Goal: Task Accomplishment & Management: Manage account settings

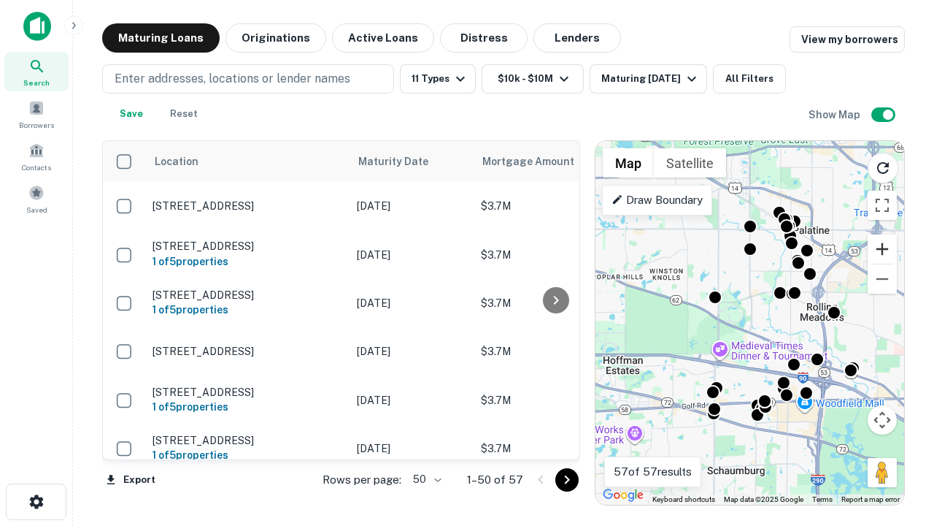
click at [883, 249] on button "Zoom in" at bounding box center [882, 248] width 29 height 29
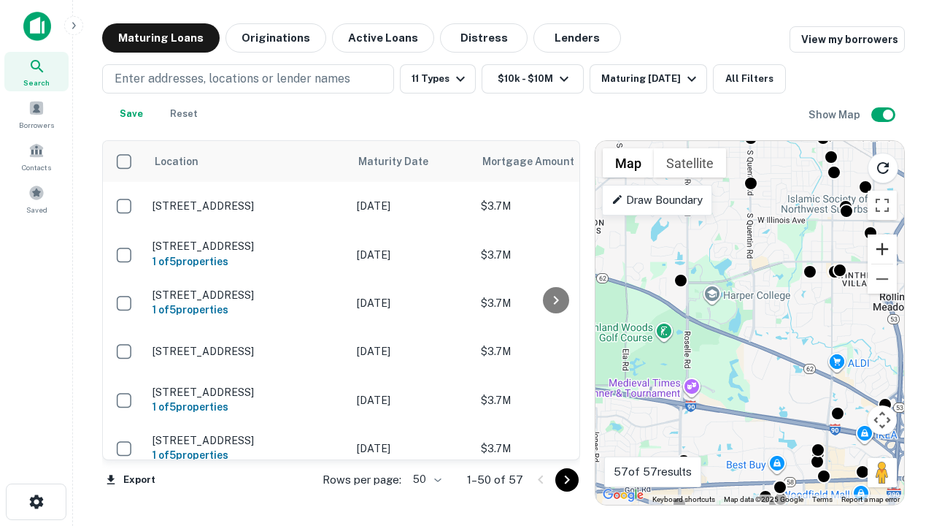
click at [883, 249] on button "Zoom in" at bounding box center [882, 248] width 29 height 29
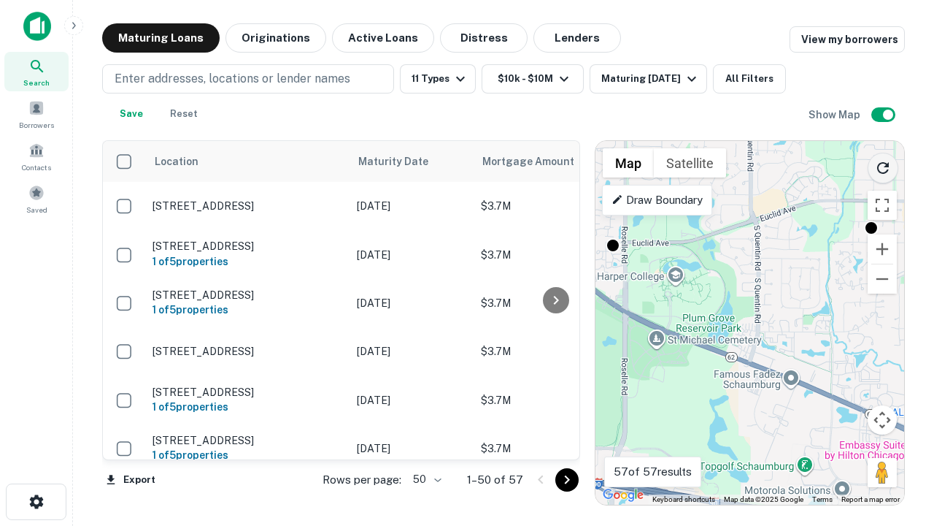
click at [883, 165] on icon "Reload search area" at bounding box center [883, 168] width 18 height 18
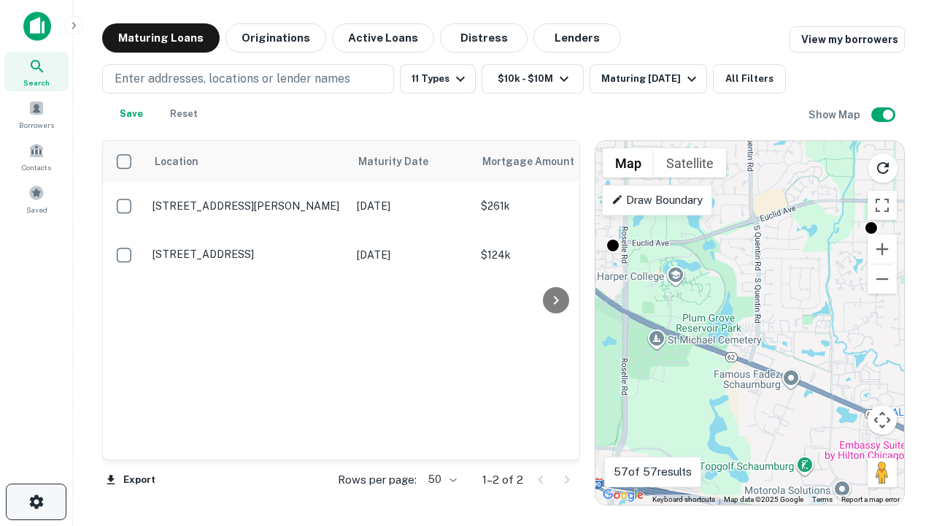
click at [36, 501] on icon "button" at bounding box center [37, 502] width 18 height 18
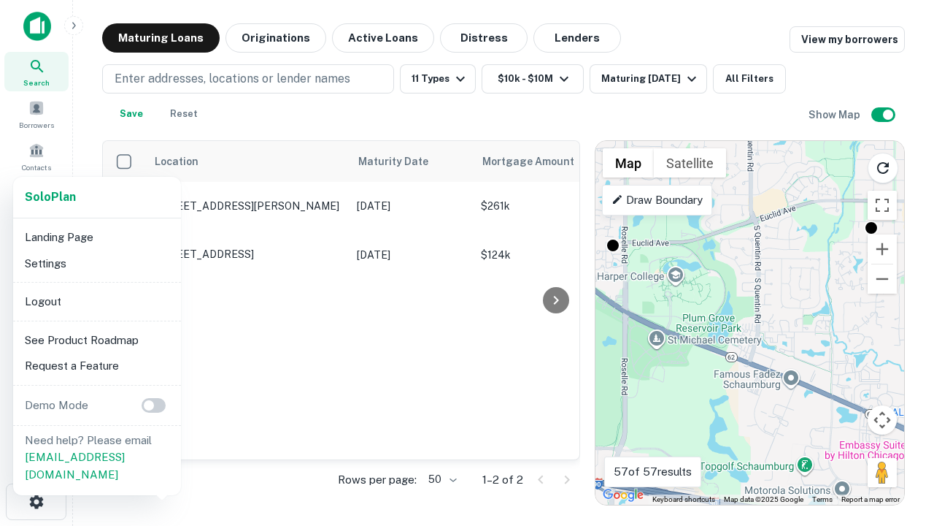
click at [96, 301] on li "Logout" at bounding box center [97, 301] width 156 height 26
